Goal: Information Seeking & Learning: Find specific fact

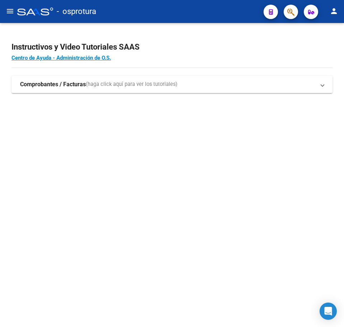
click at [153, 137] on mat-sidenav-content "Instructivos y Video Tutoriales SAAS Centro de Ayuda - Administración de O.S. C…" at bounding box center [172, 175] width 344 height 304
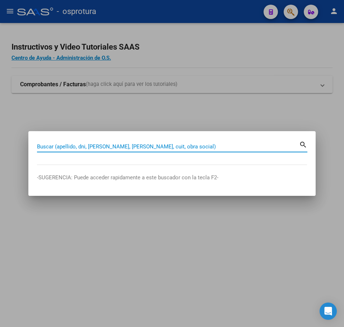
paste input "36662106"
type input "36662106"
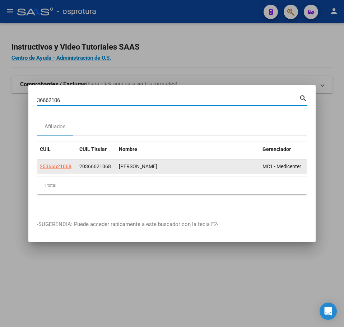
click at [57, 168] on datatable-body-cell "20366621068" at bounding box center [57, 167] width 40 height 14
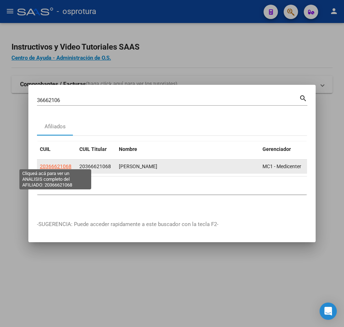
click at [57, 166] on span "20366621068" at bounding box center [56, 167] width 32 height 6
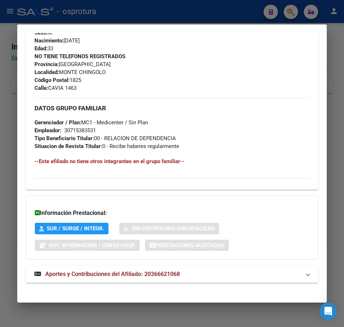
scroll to position [324, 0]
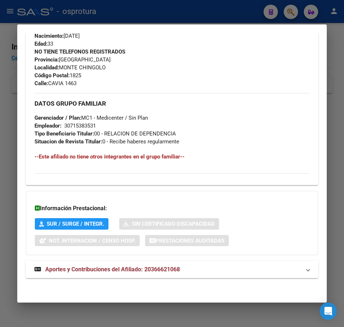
click at [89, 259] on div "DATOS PADRÓN ÁGIL: CUSTIEL LEONARDO | ACTIVO | AFILIADO TITULAR Datos Personale…" at bounding box center [172, 10] width 293 height 552
click at [89, 260] on div "DATOS PADRÓN ÁGIL: CUSTIEL LEONARDO | ACTIVO | AFILIADO TITULAR Datos Personale…" at bounding box center [172, 10] width 293 height 552
click at [89, 261] on div "DATOS PADRÓN ÁGIL: CUSTIEL LEONARDO | ACTIVO | AFILIADO TITULAR Datos Personale…" at bounding box center [172, 10] width 293 height 552
click at [89, 260] on div "DATOS PADRÓN ÁGIL: CUSTIEL LEONARDO | ACTIVO | AFILIADO TITULAR Datos Personale…" at bounding box center [172, 10] width 293 height 552
click at [89, 261] on mat-expansion-panel-header "Aportes y Contribuciones del Afiliado: 20366621068" at bounding box center [172, 269] width 293 height 17
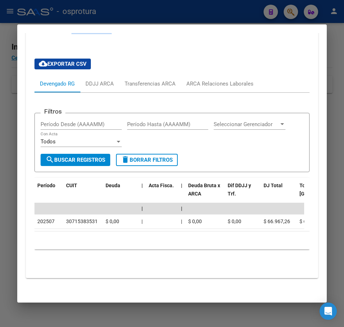
scroll to position [573, 0]
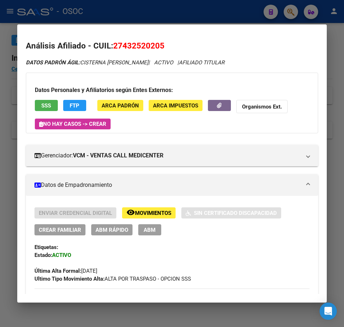
scroll to position [665, 0]
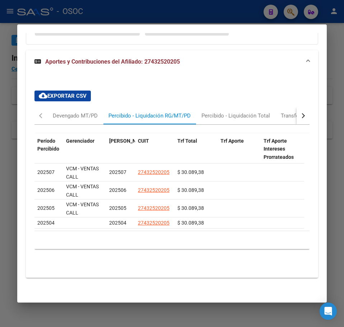
click at [21, 126] on mat-dialog-content "Análisis Afiliado - CUIL: 27432520205 DATOS PADRÓN ÁGIL: CISTERNA [PERSON_NAME]…" at bounding box center [172, 163] width 310 height 261
click at [16, 126] on div at bounding box center [172, 163] width 344 height 327
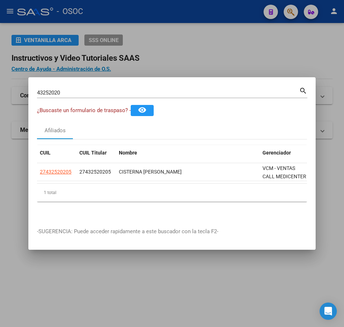
click at [69, 94] on div "43252020 Buscar (apellido, dni, cuil, [PERSON_NAME], cuit, obra social)" at bounding box center [168, 92] width 262 height 11
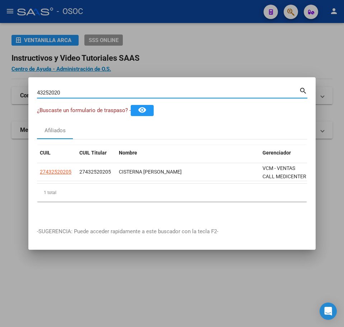
paste input "30526729"
type input "30526729"
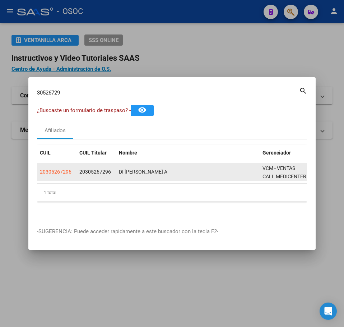
click at [68, 173] on app-link-go-to "20305267296" at bounding box center [56, 172] width 32 height 8
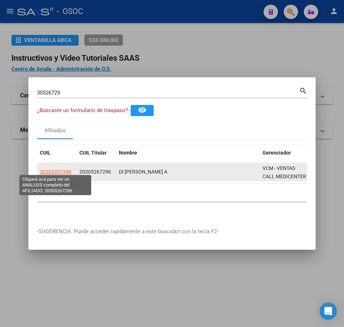
click at [61, 169] on span "20305267296" at bounding box center [56, 172] width 32 height 6
type textarea "20305267296"
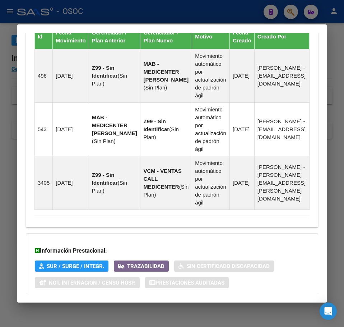
scroll to position [661, 0]
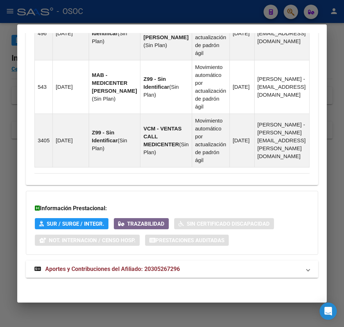
click at [97, 276] on mat-expansion-panel-header "Aportes y Contribuciones del Afiliado: 20305267296" at bounding box center [172, 269] width 293 height 17
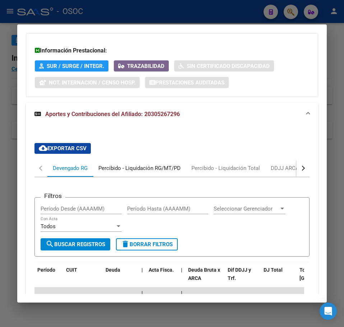
click at [118, 172] on div "Percibido - Liquidación RG/MT/PD" at bounding box center [140, 168] width 82 height 8
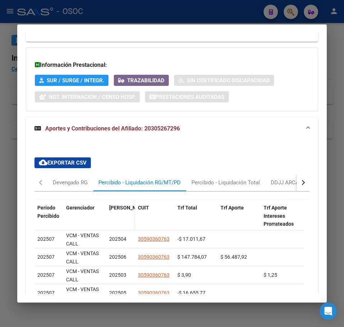
scroll to position [811, 0]
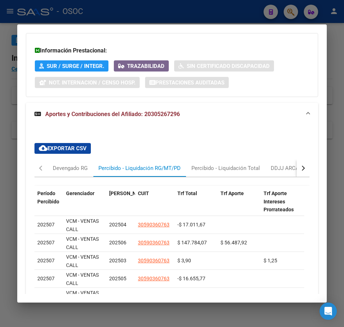
click at [26, 83] on div "Información Prestacional: SUR / SURGE / INTEGR. Trazabilidad Sin Certificado Di…" at bounding box center [172, 65] width 293 height 64
click at [17, 85] on mat-dialog-content "Análisis Afiliado - CUIL: 20305267296 DATOS PADRÓN ÁGIL: DI [PERSON_NAME] A | A…" at bounding box center [172, 163] width 310 height 261
click at [12, 86] on div at bounding box center [172, 163] width 344 height 327
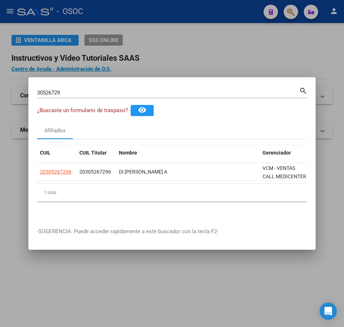
click at [71, 87] on div "30526729 Buscar (apellido, dni, cuil, [PERSON_NAME], cuit, obra social)" at bounding box center [168, 92] width 262 height 11
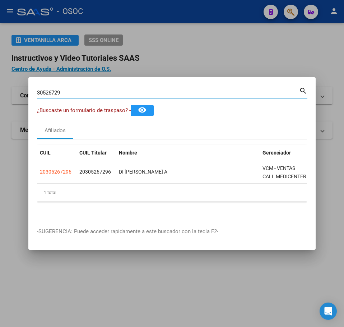
paste input "2997595"
type input "32997595"
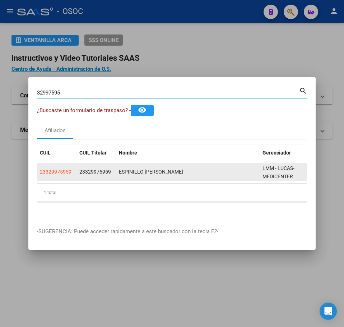
click at [52, 175] on datatable-body-cell "23329975959" at bounding box center [57, 172] width 40 height 18
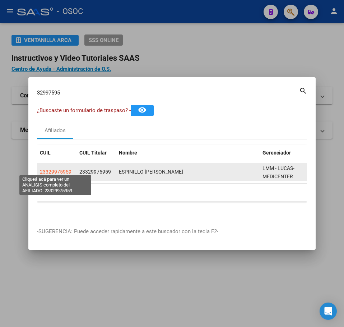
click at [54, 170] on span "23329975959" at bounding box center [56, 172] width 32 height 6
type textarea "23329975959"
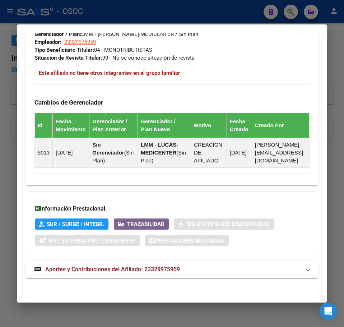
click at [126, 265] on strong "Aportes y Contribuciones del Afiliado: 23329975959" at bounding box center [108, 269] width 146 height 9
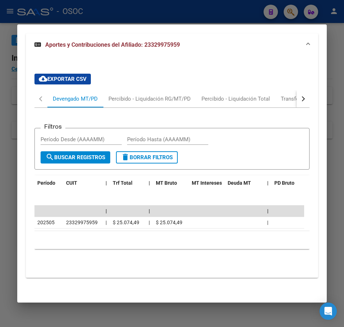
scroll to position [663, 0]
click at [13, 114] on div at bounding box center [172, 163] width 344 height 327
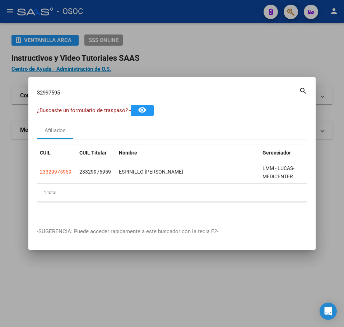
click at [96, 87] on div "32997595 Buscar (apellido, dni, [PERSON_NAME], [PERSON_NAME], cuit, obra social)" at bounding box center [168, 92] width 262 height 11
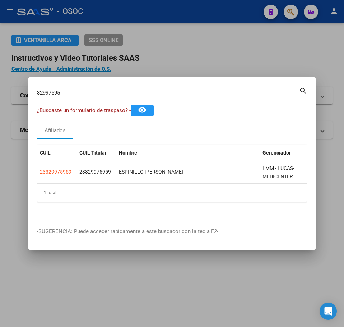
paste input "0142547"
type input "30142547"
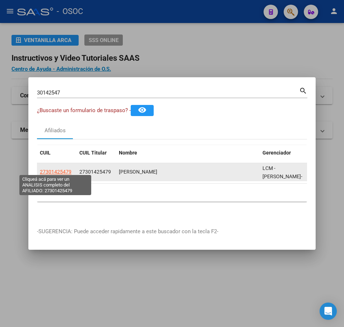
click at [56, 169] on span "27301425479" at bounding box center [56, 172] width 32 height 6
type textarea "27301425479"
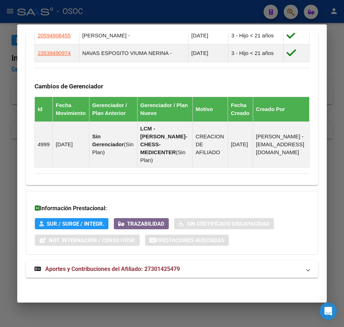
scroll to position [508, 0]
click at [118, 266] on span "Aportes y Contribuciones del Afiliado: 27301425479" at bounding box center [112, 269] width 135 height 7
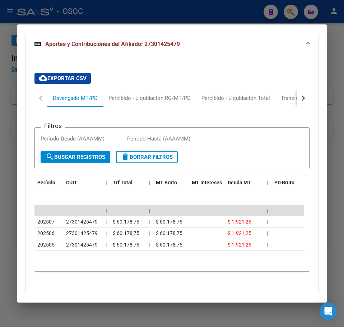
scroll to position [728, 0]
click at [139, 107] on div "Percibido - Liquidación RG/MT/PD" at bounding box center [149, 98] width 93 height 17
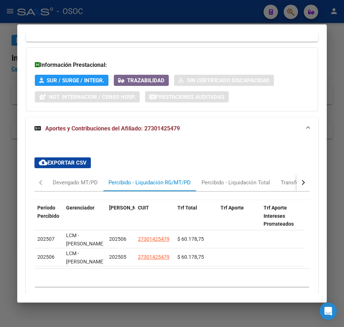
scroll to position [695, 0]
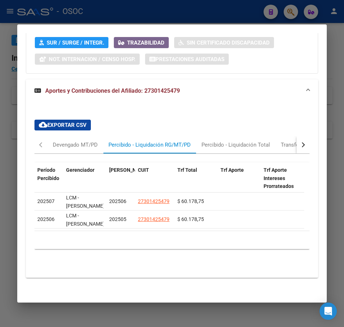
click at [13, 109] on div at bounding box center [172, 163] width 344 height 327
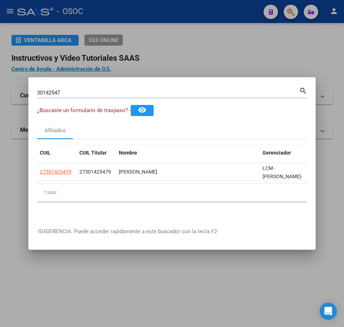
click at [61, 93] on div "30142547 Buscar (apellido, dni, [PERSON_NAME], [PERSON_NAME], cuit, obra social)" at bounding box center [168, 92] width 262 height 11
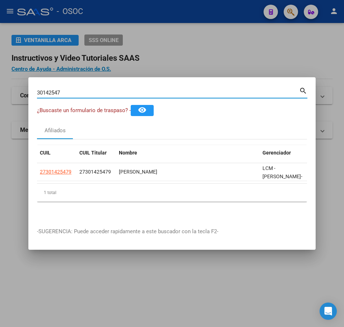
paste input "20001739"
type input "20001739"
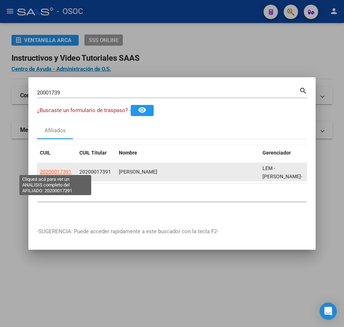
click at [67, 169] on span "20200017391" at bounding box center [56, 172] width 32 height 6
type textarea "20200017391"
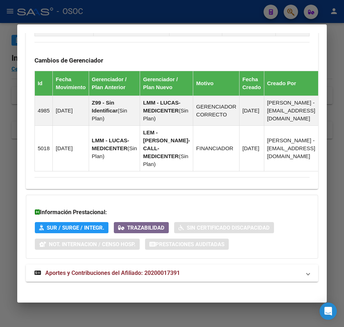
scroll to position [515, 0]
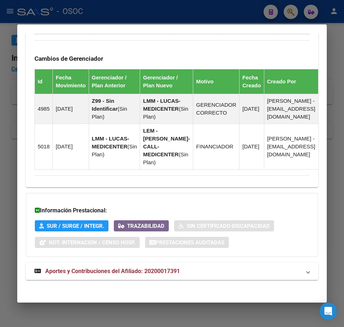
click at [167, 280] on mat-expansion-panel-header "Aportes y Contribuciones del Afiliado: 20200017391" at bounding box center [172, 271] width 293 height 17
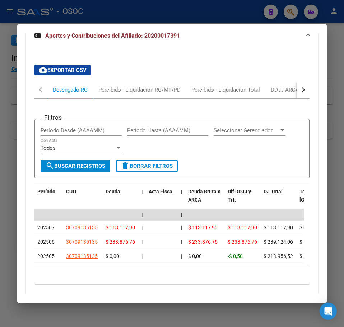
scroll to position [754, 0]
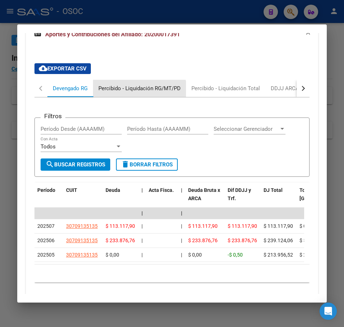
click at [128, 97] on div "Percibido - Liquidación RG/MT/PD" at bounding box center [139, 88] width 93 height 17
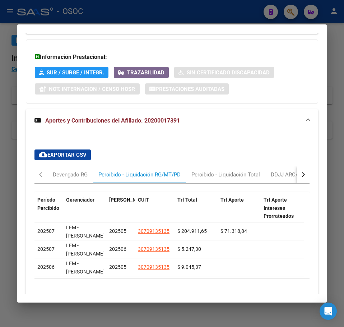
scroll to position [737, 0]
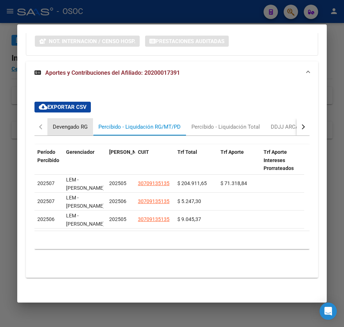
click at [75, 123] on div "Devengado RG" at bounding box center [70, 127] width 35 height 8
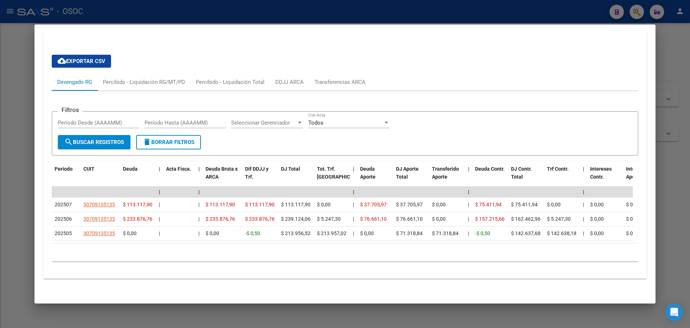
scroll to position [609, 0]
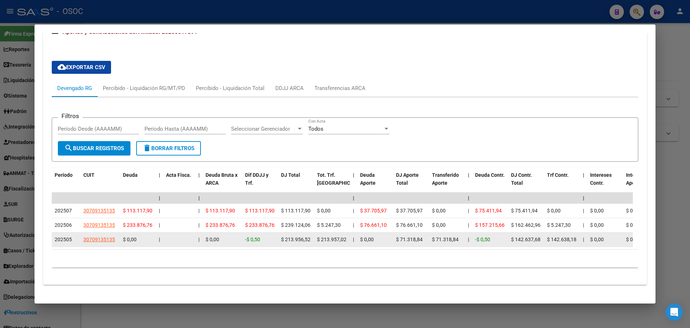
click at [344, 243] on div "$ 0,00" at bounding box center [605, 239] width 30 height 8
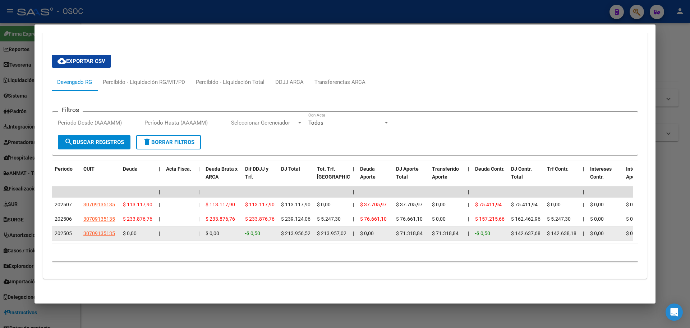
scroll to position [621, 0]
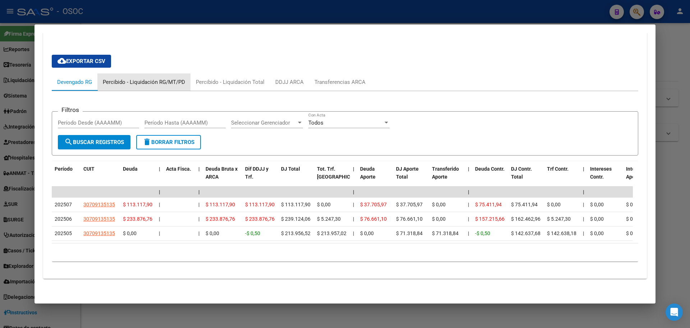
click at [164, 73] on div "Percibido - Liquidación RG/MT/PD" at bounding box center [143, 81] width 93 height 17
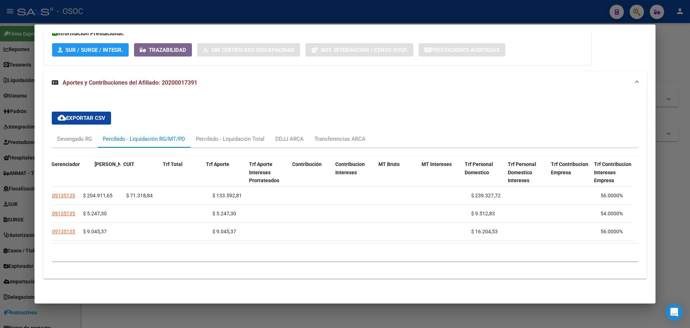
scroll to position [0, 0]
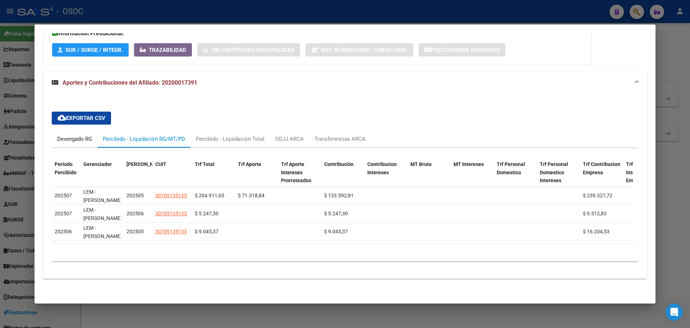
click at [88, 135] on div "Devengado RG" at bounding box center [74, 139] width 35 height 8
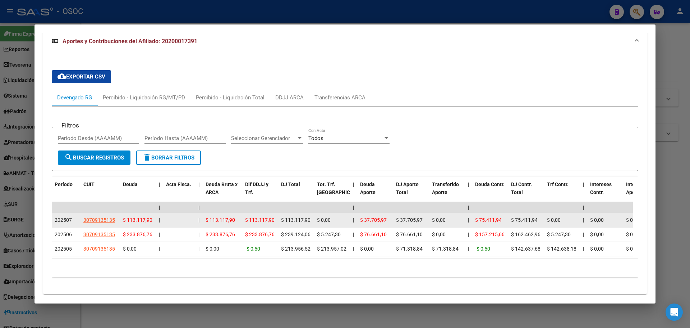
scroll to position [621, 0]
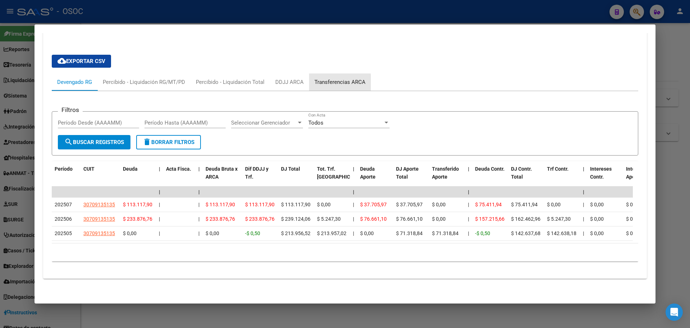
click at [315, 78] on div "Transferencias ARCA" at bounding box center [340, 82] width 51 height 8
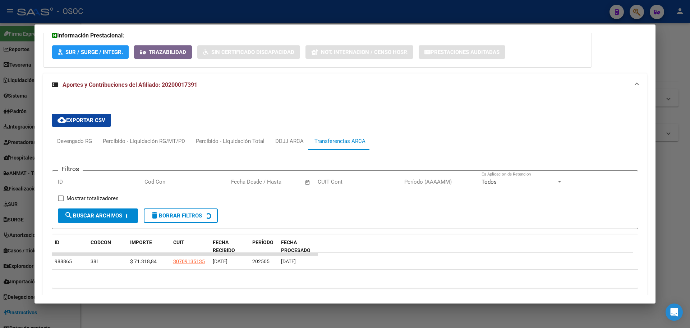
scroll to position [582, 0]
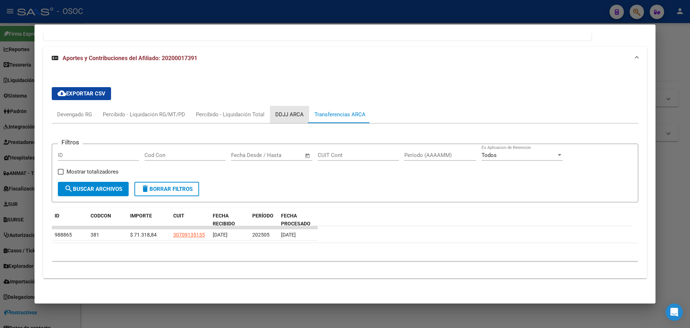
click at [284, 112] on div "DDJJ ARCA" at bounding box center [289, 114] width 28 height 8
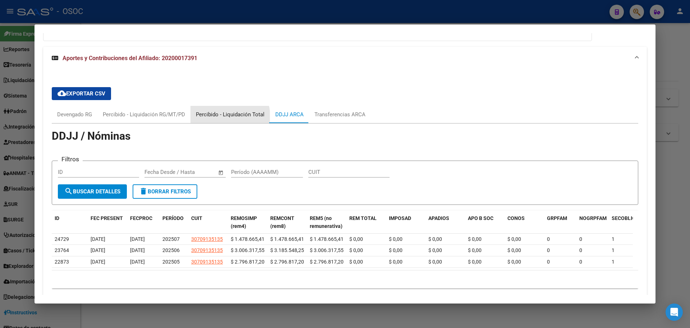
click at [208, 120] on div "Percibido - Liquidación Total" at bounding box center [230, 114] width 79 height 17
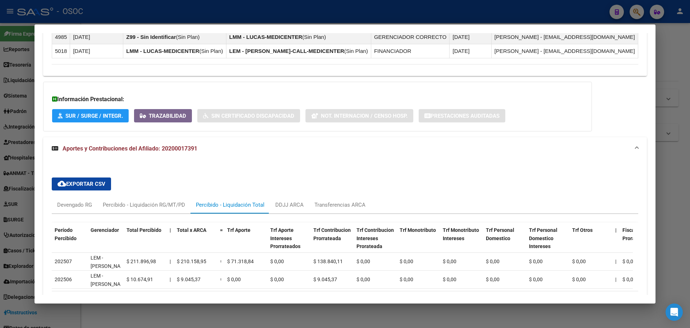
scroll to position [545, 0]
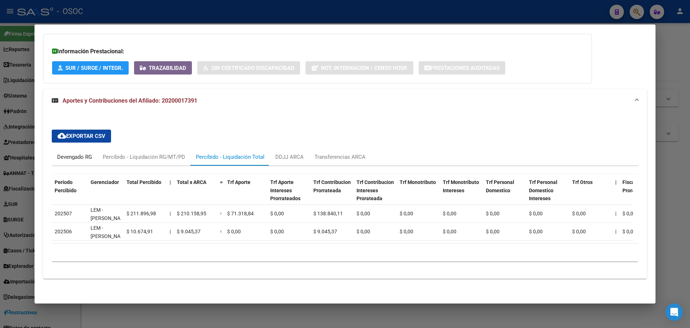
click at [76, 153] on div "Devengado RG" at bounding box center [74, 157] width 35 height 8
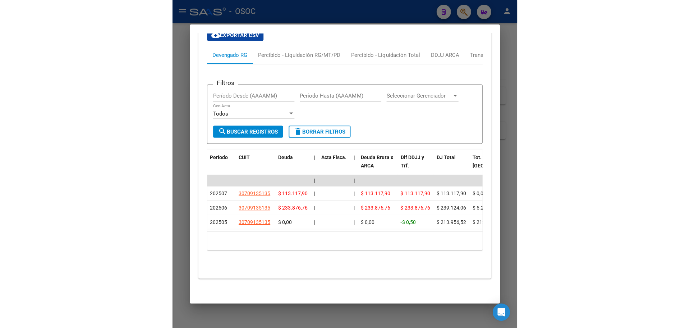
scroll to position [621, 0]
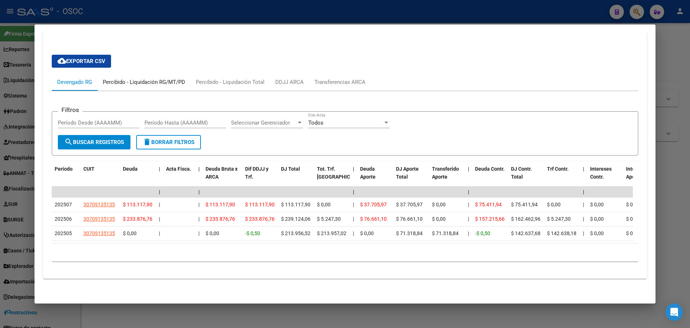
click at [127, 84] on div "Percibido - Liquidación RG/MT/PD" at bounding box center [143, 81] width 93 height 17
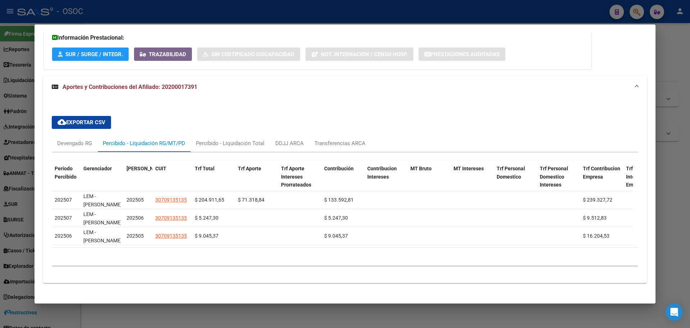
scroll to position [563, 0]
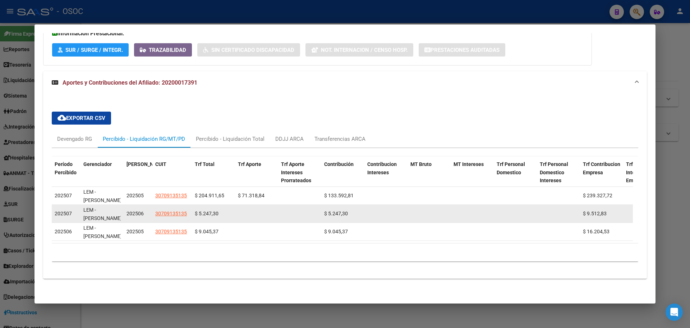
click at [130, 210] on span "202506" at bounding box center [135, 213] width 17 height 6
click at [197, 210] on span "$ 5.247,30" at bounding box center [207, 213] width 24 height 6
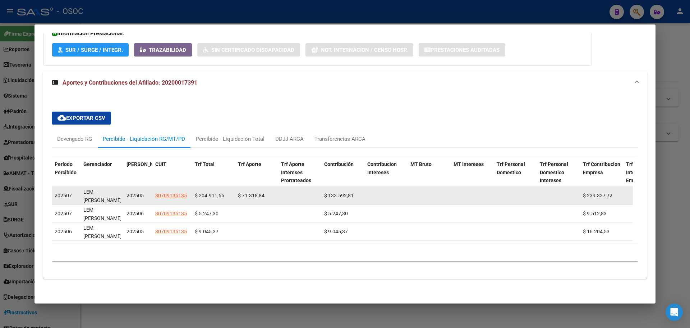
click at [220, 193] on div "$ 204.911,65" at bounding box center [213, 195] width 37 height 8
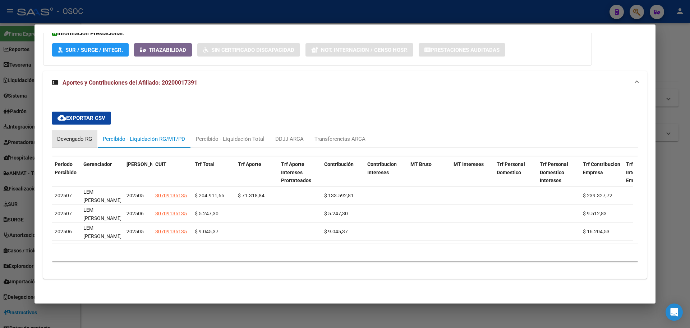
click at [91, 135] on div "Devengado RG" at bounding box center [74, 139] width 35 height 8
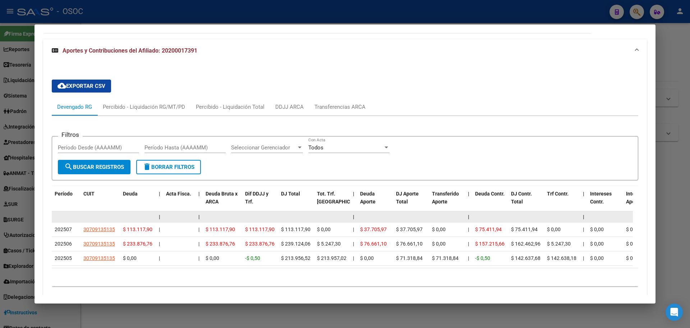
scroll to position [621, 0]
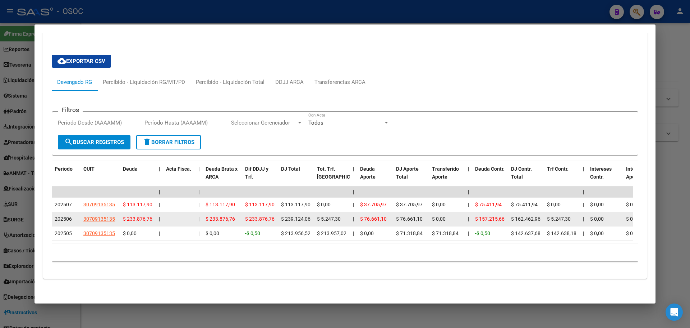
click at [253, 216] on span "$ 233.876,76" at bounding box center [259, 219] width 29 height 6
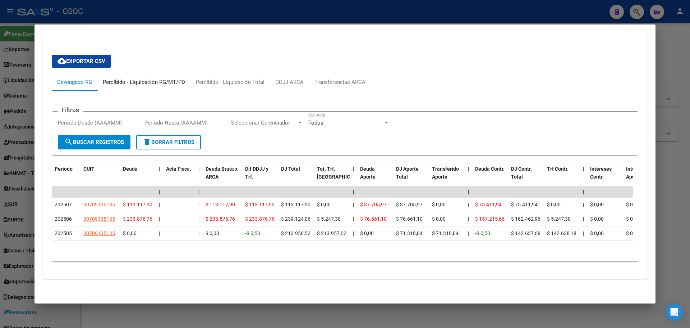
click at [154, 81] on div "Percibido - Liquidación RG/MT/PD" at bounding box center [143, 81] width 93 height 17
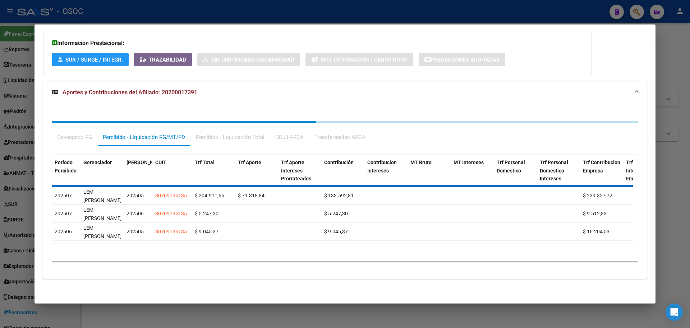
scroll to position [563, 0]
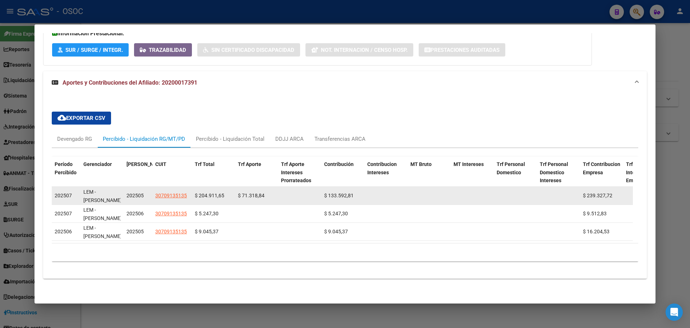
click at [149, 187] on datatable-body-cell "202505" at bounding box center [138, 196] width 29 height 18
click at [143, 192] on span "202505" at bounding box center [135, 195] width 17 height 6
click at [344, 187] on datatable-body-cell "$ 133.592,81" at bounding box center [342, 196] width 43 height 18
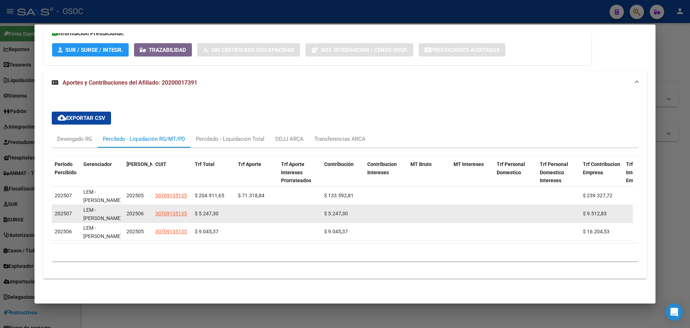
click at [211, 210] on span "$ 5.247,30" at bounding box center [207, 213] width 24 height 6
click at [210, 212] on div "$ 5.247,30" at bounding box center [213, 213] width 37 height 8
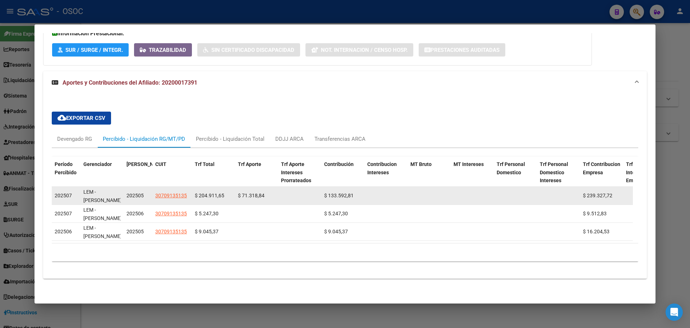
click at [221, 192] on span "$ 204.911,65" at bounding box center [209, 195] width 29 height 6
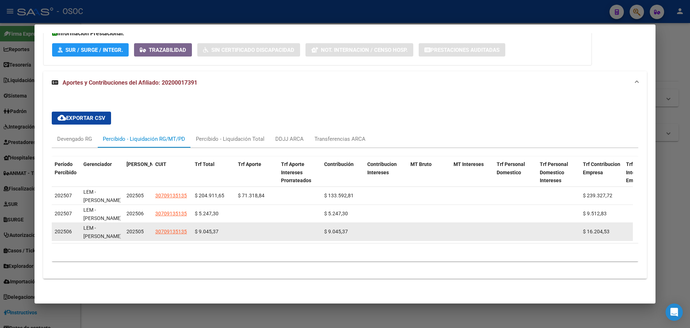
click at [307, 224] on datatable-body-cell at bounding box center [299, 232] width 43 height 18
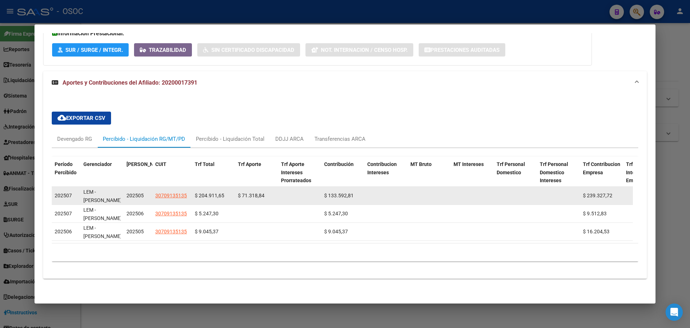
click at [259, 196] on datatable-body-cell "$ 71.318,84" at bounding box center [256, 196] width 43 height 18
click at [324, 194] on datatable-body-cell "$ 133.592,81" at bounding box center [342, 196] width 43 height 18
click at [325, 194] on div "$ 133.592,81" at bounding box center [342, 195] width 37 height 8
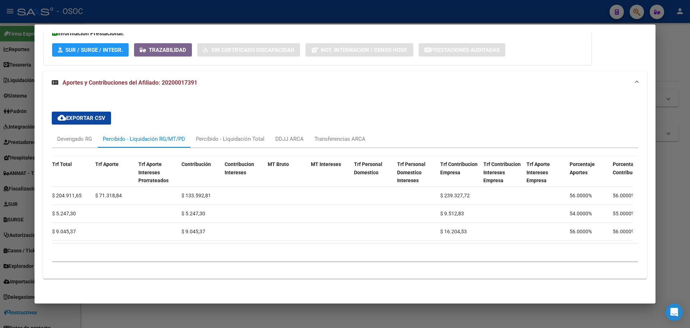
scroll to position [0, 0]
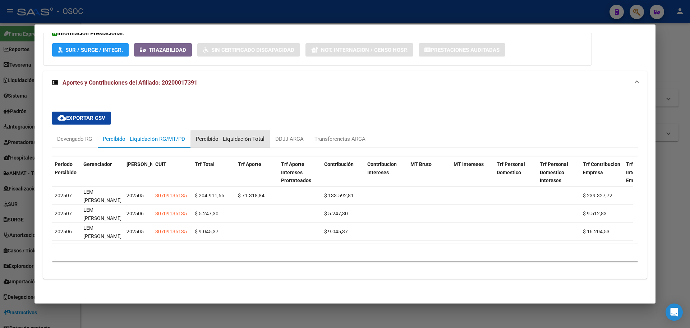
click at [254, 141] on div "Percibido - Liquidación Total" at bounding box center [230, 138] width 79 height 17
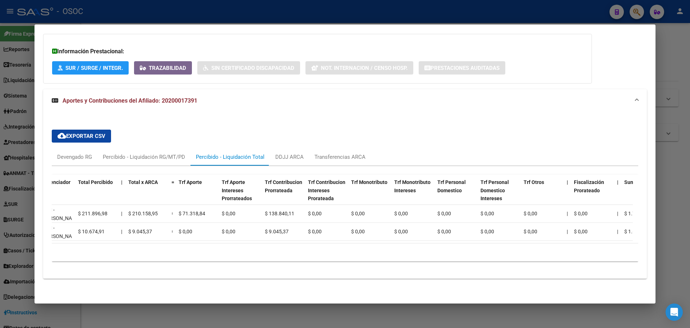
scroll to position [0, 11]
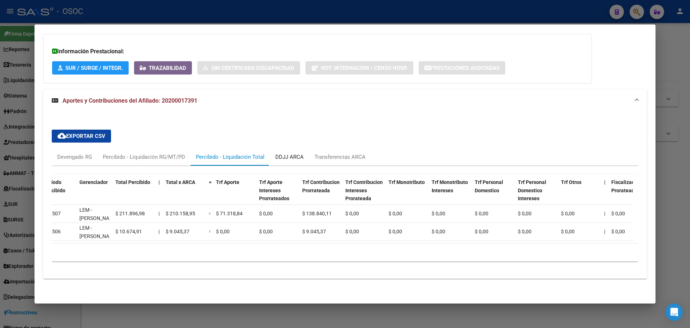
click at [302, 158] on div "DDJJ ARCA" at bounding box center [289, 156] width 39 height 17
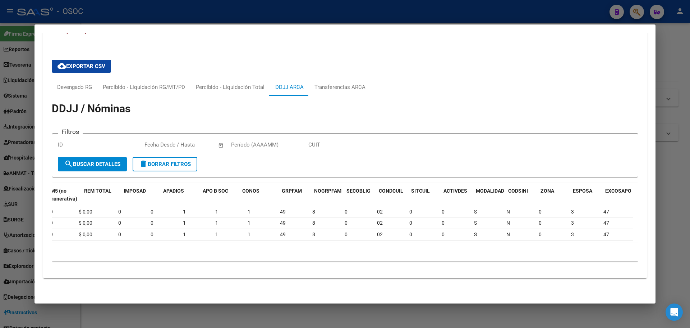
scroll to position [0, 0]
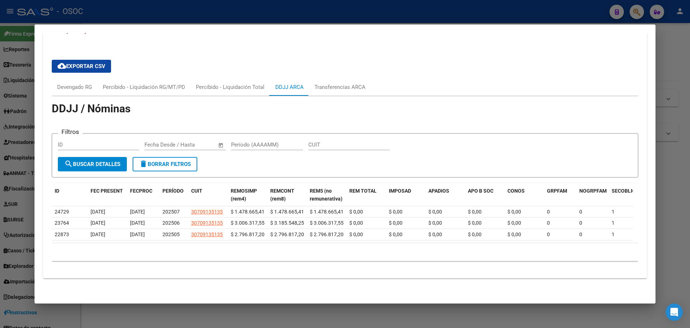
click at [328, 96] on div "DDJJ / Nóminas Filtros ID Start date – End date Fecha Desde / Hasta Período (AA…" at bounding box center [345, 181] width 587 height 170
click at [328, 88] on div "Transferencias ARCA" at bounding box center [340, 86] width 62 height 17
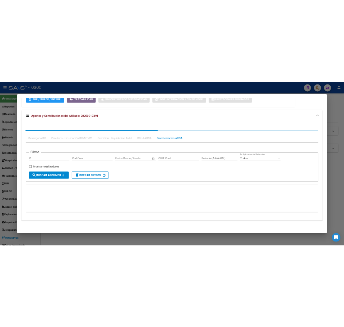
scroll to position [582, 0]
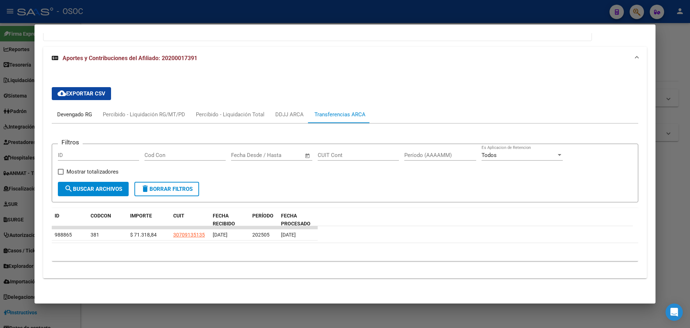
click at [81, 116] on div "Devengado RG" at bounding box center [74, 114] width 35 height 8
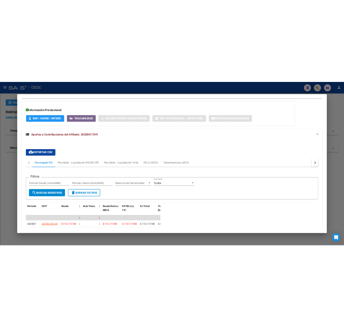
scroll to position [732, 0]
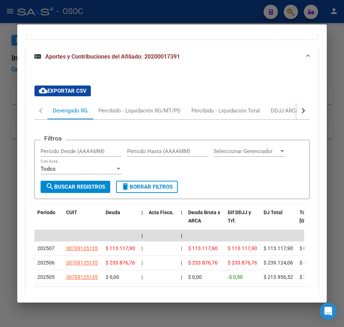
click at [17, 72] on div at bounding box center [172, 163] width 344 height 327
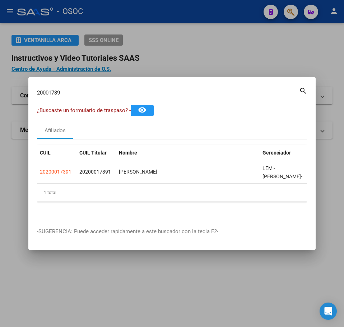
click at [57, 96] on div "20001739 Buscar (apellido, dni, cuil, [PERSON_NAME], cuit, obra social) search" at bounding box center [172, 95] width 271 height 19
click at [65, 93] on div "20001739 Buscar (apellido, dni, cuil, [PERSON_NAME], cuit, obra social)" at bounding box center [168, 92] width 262 height 11
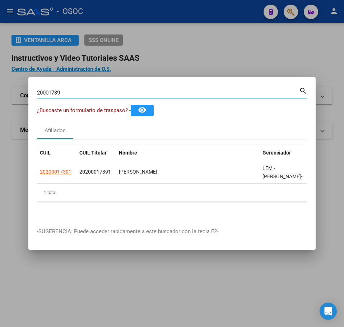
paste input "186431"
type input "20186431"
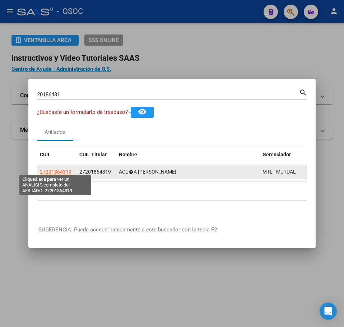
click at [56, 169] on span "27201864319" at bounding box center [56, 172] width 32 height 6
type textarea "27201864319"
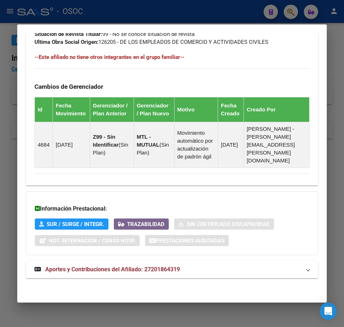
drag, startPoint x: 129, startPoint y: 275, endPoint x: 132, endPoint y: 273, distance: 3.8
click at [129, 275] on mat-expansion-panel-header "Aportes y Contribuciones del Afiliado: 27201864319" at bounding box center [172, 269] width 293 height 17
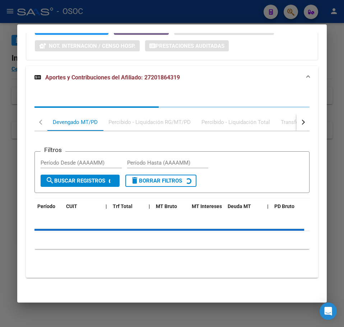
scroll to position [681, 0]
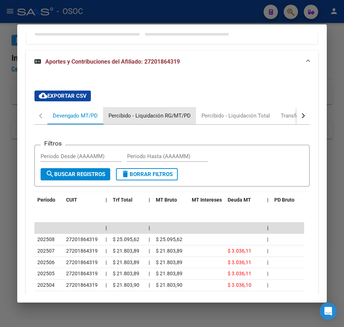
click at [109, 120] on div "Percibido - Liquidación RG/MT/PD" at bounding box center [150, 116] width 82 height 8
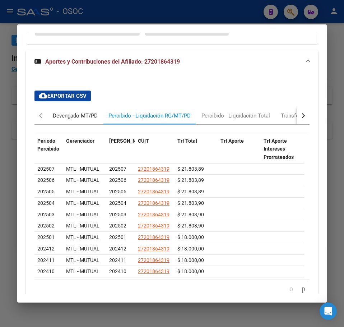
click at [71, 120] on div "Devengado MT/PD" at bounding box center [75, 116] width 45 height 8
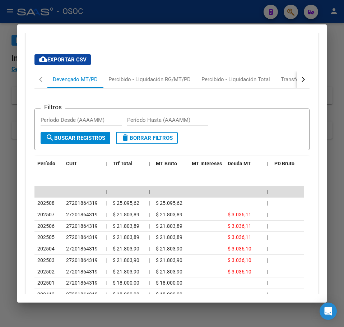
scroll to position [753, 0]
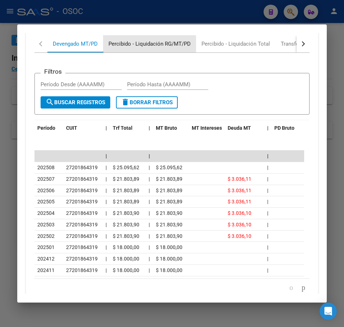
click at [113, 52] on div "Percibido - Liquidación RG/MT/PD" at bounding box center [149, 43] width 93 height 17
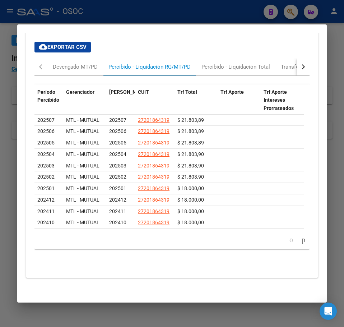
scroll to position [751, 0]
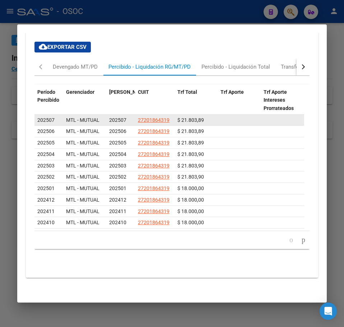
click at [189, 116] on div "$ 21.803,89" at bounding box center [196, 120] width 37 height 8
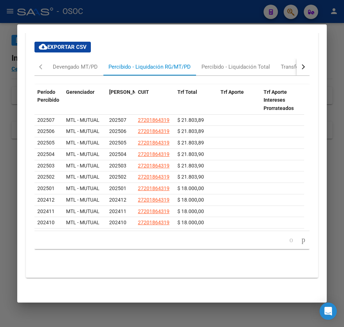
click at [9, 129] on div at bounding box center [172, 163] width 344 height 327
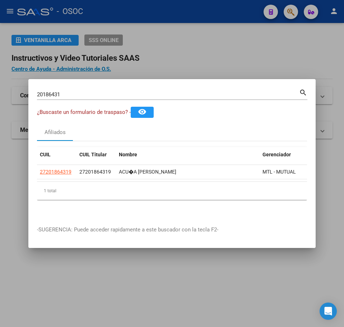
click at [97, 107] on div "¿Buscaste un formulario de traspaso? - remove_red_eye" at bounding box center [172, 112] width 270 height 11
click at [97, 97] on div "20186431 Buscar (apellido, dni, cuil, [PERSON_NAME], cuit, obra social) search" at bounding box center [172, 97] width 271 height 19
click at [94, 94] on input "20186431" at bounding box center [168, 94] width 262 height 6
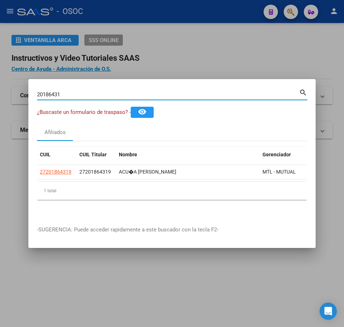
paste input "6971810"
type input "26971810"
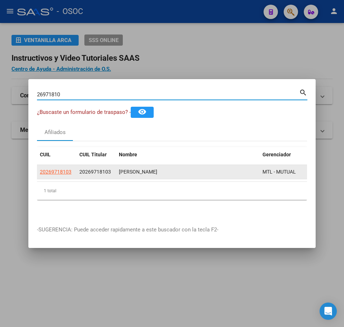
click at [60, 170] on span "20269718103" at bounding box center [56, 172] width 32 height 6
type textarea "20269718103"
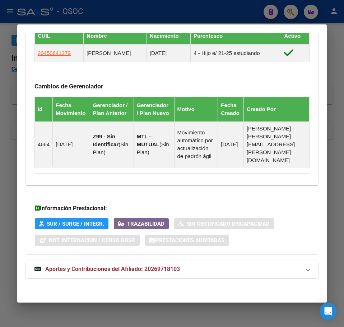
click at [98, 274] on mat-expansion-panel-header "Aportes y Contribuciones del Afiliado: 20269718103" at bounding box center [172, 269] width 293 height 17
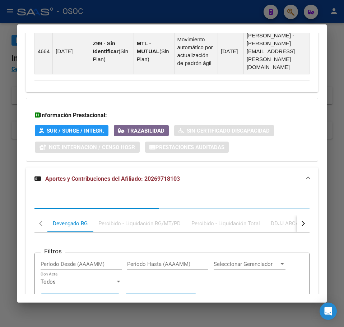
scroll to position [704, 0]
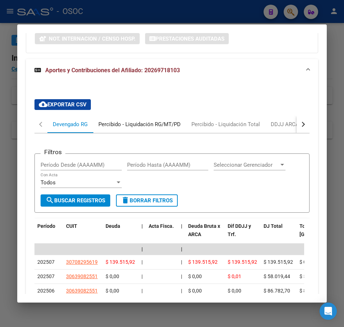
click at [131, 133] on div "Percibido - Liquidación RG/MT/PD" at bounding box center [139, 124] width 93 height 17
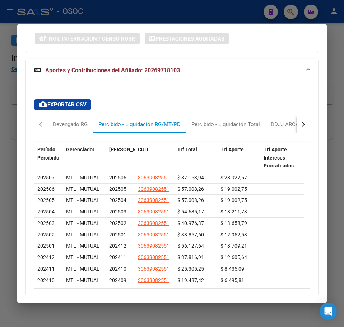
click at [8, 95] on div at bounding box center [172, 163] width 344 height 327
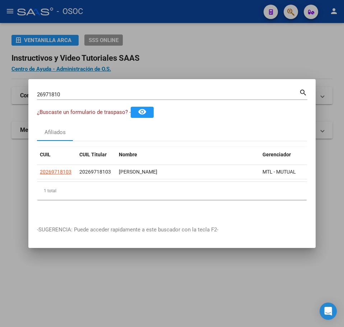
click at [74, 91] on input "26971810" at bounding box center [168, 94] width 262 height 6
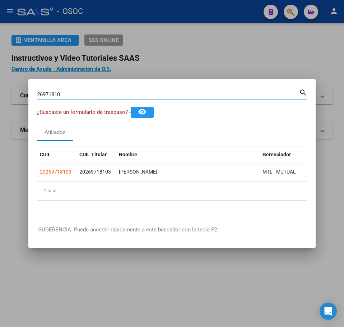
paste input "9414583"
type input "29414583"
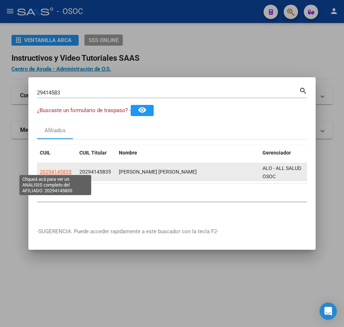
click at [70, 170] on span "20294145835" at bounding box center [56, 172] width 32 height 6
type textarea "20294145835"
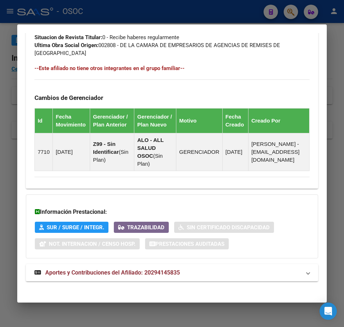
scroll to position [478, 0]
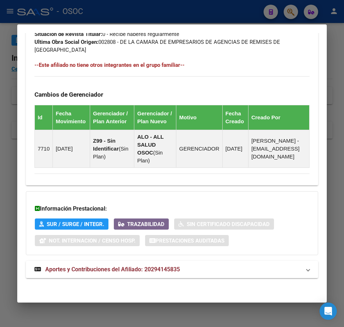
click at [84, 264] on mat-expansion-panel-header "Aportes y Contribuciones del Afiliado: 20294145835" at bounding box center [172, 269] width 293 height 17
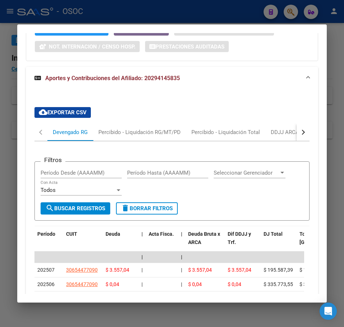
scroll to position [736, 0]
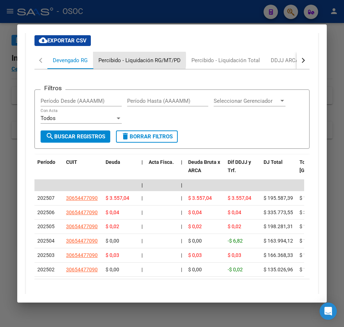
click at [126, 64] on div "Percibido - Liquidación RG/MT/PD" at bounding box center [140, 60] width 82 height 8
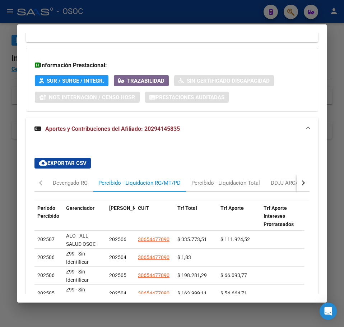
scroll to position [645, 0]
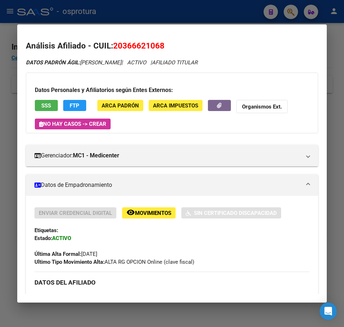
click at [12, 77] on div at bounding box center [172, 163] width 344 height 327
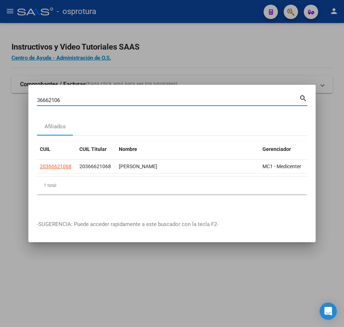
click at [69, 97] on input "36662106" at bounding box center [168, 100] width 262 height 6
paste input "0142547"
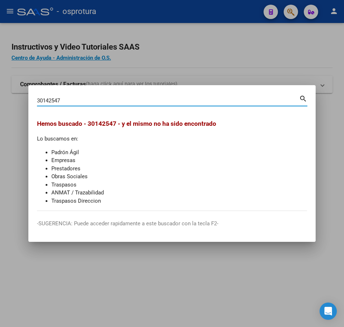
click at [80, 105] on div "30142547 Buscar (apellido, dni, [PERSON_NAME], [PERSON_NAME], cuit, obra social)" at bounding box center [168, 100] width 262 height 11
paste input "2476690"
type input "24766907"
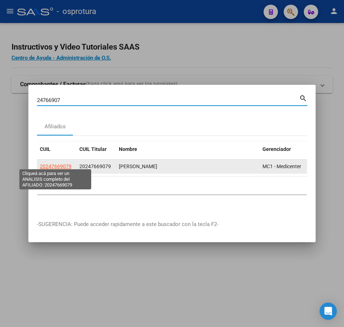
click at [65, 164] on span "20247669079" at bounding box center [56, 167] width 32 height 6
type textarea "20247669079"
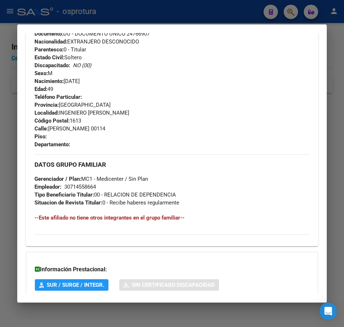
scroll to position [354, 0]
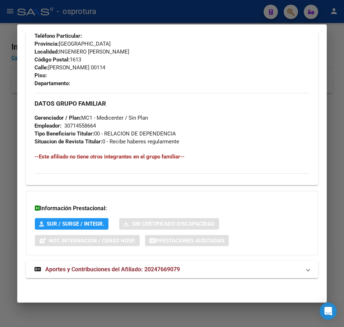
click at [24, 159] on mat-dialog-content "Análisis Afiliado - CUIL: 20247669079 DATOS PADRÓN ÁGIL: FARIAS WILSON CARLOS |…" at bounding box center [172, 163] width 310 height 261
click at [17, 157] on mat-dialog-content "Análisis Afiliado - CUIL: 20247669079 DATOS PADRÓN ÁGIL: FARIAS WILSON CARLOS |…" at bounding box center [172, 163] width 310 height 261
click at [15, 151] on div at bounding box center [172, 163] width 344 height 327
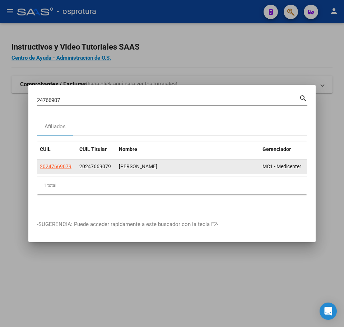
click at [65, 163] on app-link-go-to "20247669079" at bounding box center [56, 167] width 32 height 8
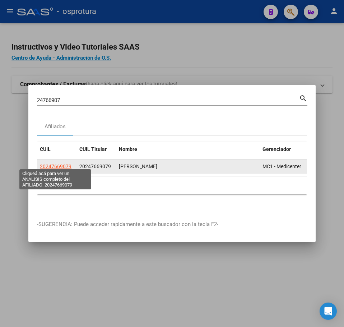
click at [65, 164] on span "20247669079" at bounding box center [56, 167] width 32 height 6
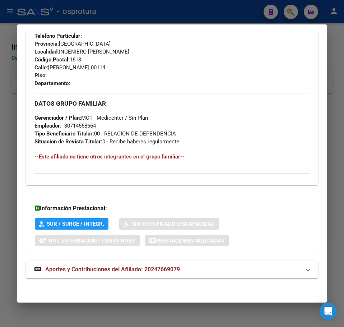
click at [132, 294] on mat-dialog-container "Análisis Afiliado - CUIL: 20247669079 DATOS PADRÓN ÁGIL: FARIAS WILSON CARLOS |…" at bounding box center [172, 163] width 310 height 278
click at [133, 278] on mat-expansion-panel-header "Aportes y Contribuciones del Afiliado: 20247669079" at bounding box center [172, 269] width 293 height 17
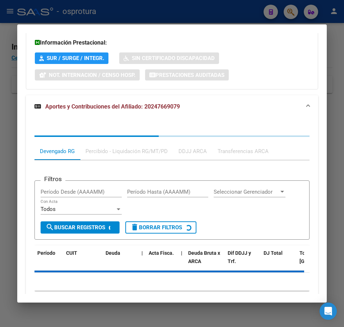
scroll to position [540, 0]
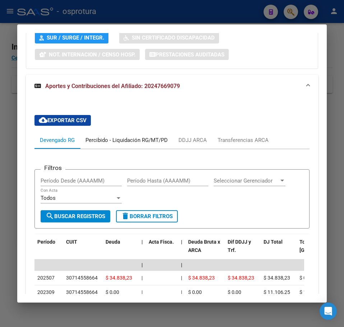
click at [115, 142] on div "Percibido - Liquidación RG/MT/PD" at bounding box center [127, 140] width 82 height 8
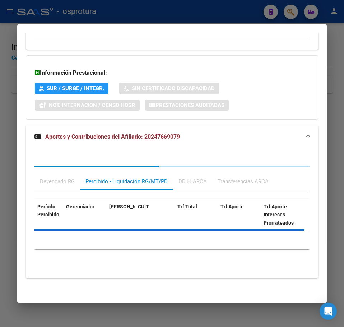
scroll to position [515, 0]
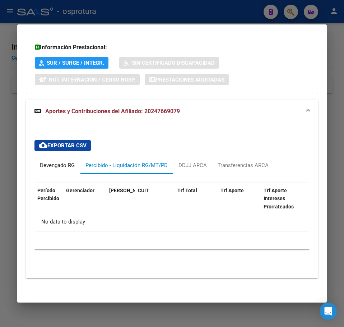
click at [63, 167] on div "Devengado RG" at bounding box center [57, 165] width 35 height 8
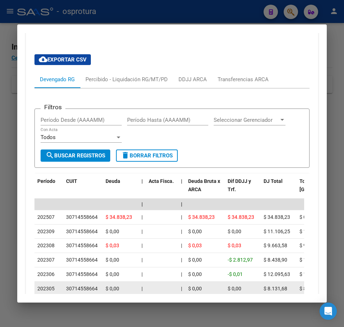
scroll to position [623, 0]
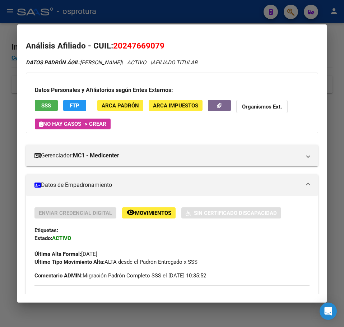
scroll to position [623, 0]
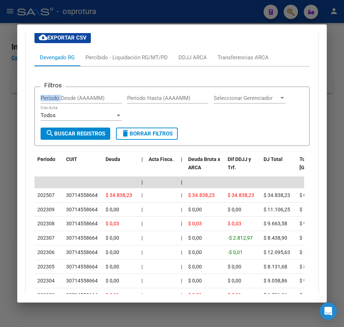
click at [18, 99] on mat-dialog-content "Análisis Afiliado - CUIL: 20247669079 DATOS PADRÓN ÁGIL: FARIAS WILSON CARLOS |…" at bounding box center [172, 163] width 310 height 261
click at [17, 99] on mat-dialog-content "Análisis Afiliado - CUIL: 20247669079 DATOS PADRÓN ÁGIL: FARIAS WILSON CARLOS |…" at bounding box center [172, 163] width 310 height 261
click at [15, 100] on div at bounding box center [172, 163] width 344 height 327
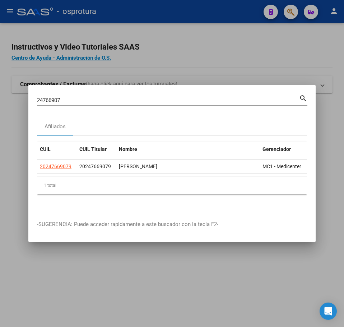
click at [83, 89] on mat-dialog-container "24766907 Buscar (apellido, dni, cuil, nro traspaso, cuit, obra social) search A…" at bounding box center [172, 164] width 288 height 158
click at [81, 97] on input "24766907" at bounding box center [168, 100] width 262 height 6
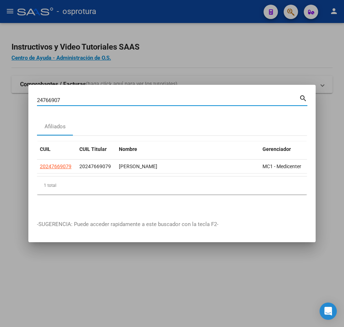
paste input "9414583"
type input "29414583"
